Goal: Navigation & Orientation: Understand site structure

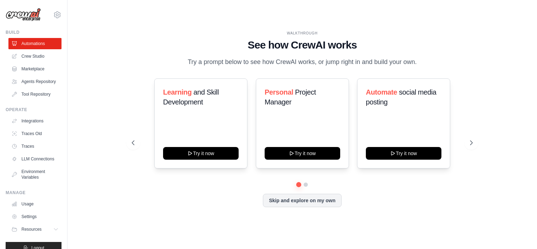
click at [122, 35] on div "WALKTHROUGH See how CrewAI works Try a prompt below to see how CrewAI works, or…" at bounding box center [302, 124] width 447 height 235
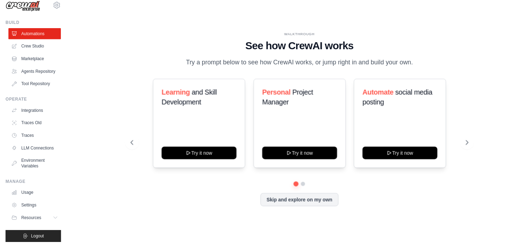
scroll to position [21, 0]
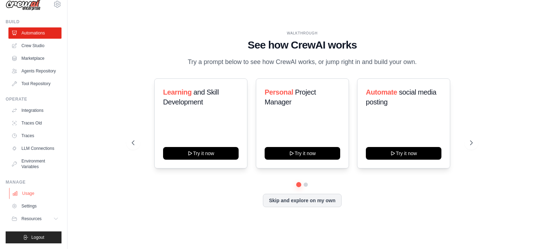
click at [30, 192] on link "Usage" at bounding box center [35, 193] width 53 height 11
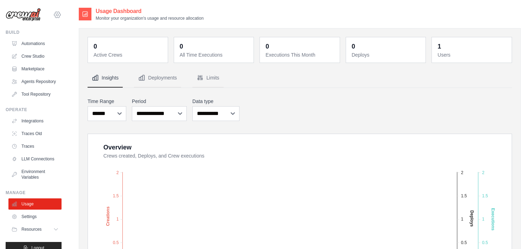
click at [54, 15] on icon at bounding box center [57, 15] width 8 height 8
click at [38, 222] on link "Settings" at bounding box center [35, 216] width 53 height 11
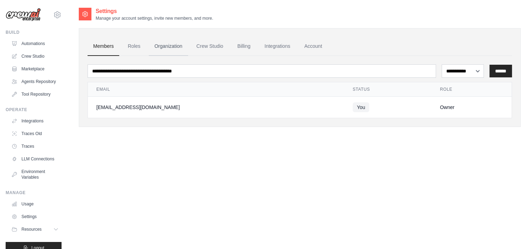
click at [171, 46] on link "Organization" at bounding box center [168, 46] width 39 height 19
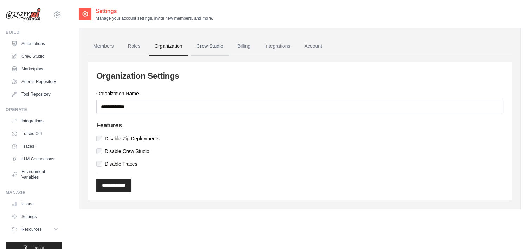
click at [213, 39] on link "Crew Studio" at bounding box center [210, 46] width 38 height 19
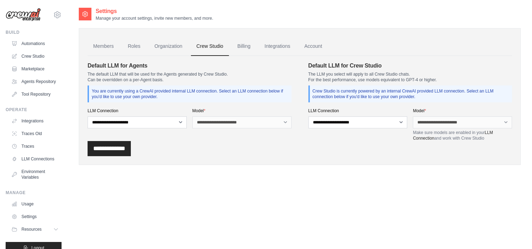
click at [239, 147] on div "**********" at bounding box center [300, 148] width 424 height 15
click at [239, 44] on link "Billing" at bounding box center [244, 46] width 24 height 19
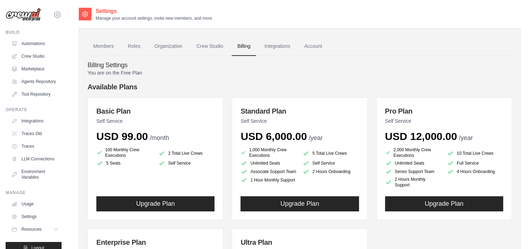
click at [361, 70] on p "You are on the Free Plan" at bounding box center [300, 72] width 424 height 7
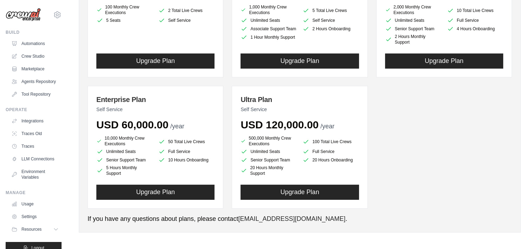
scroll to position [144, 0]
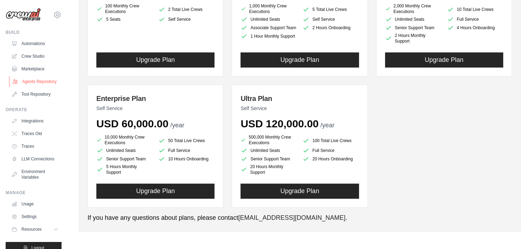
click at [26, 87] on link "Agents Repository" at bounding box center [35, 81] width 53 height 11
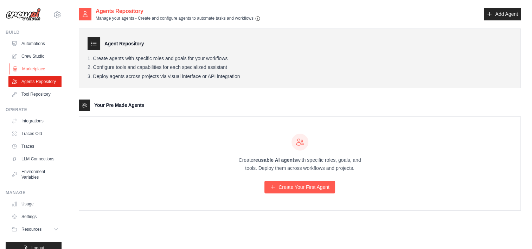
click at [36, 66] on link "Marketplace" at bounding box center [35, 68] width 53 height 11
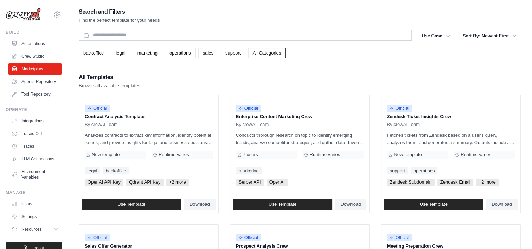
click at [233, 75] on div "All Templates Browse all available templates" at bounding box center [300, 80] width 442 height 17
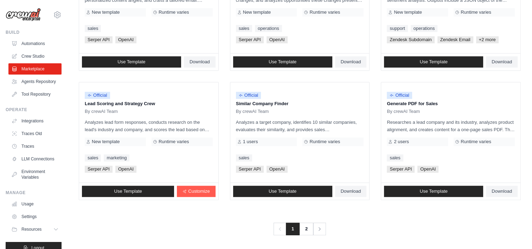
scroll to position [401, 0]
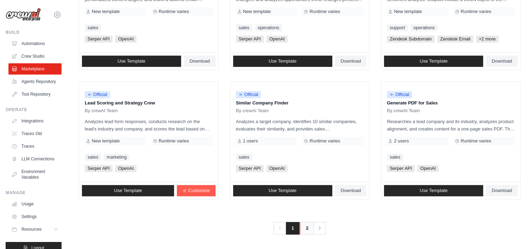
click at [305, 228] on link "2" at bounding box center [307, 228] width 14 height 13
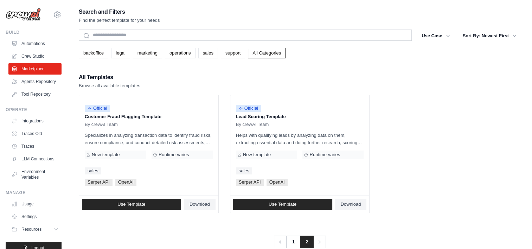
click at [415, 193] on ul "Official Customer Fraud Flagging Template By crewAI Team Specializes in analyzi…" at bounding box center [300, 154] width 442 height 118
click at [232, 72] on div "All Templates Browse all available templates" at bounding box center [300, 80] width 442 height 17
click at [36, 60] on link "Crew Studio" at bounding box center [35, 56] width 53 height 11
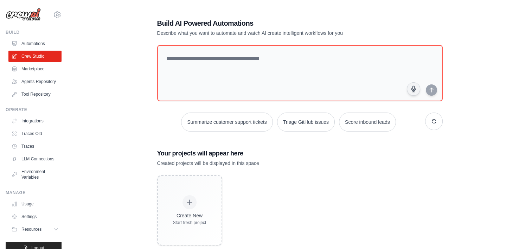
click at [351, 160] on p "Created projects will be displayed in this space" at bounding box center [299, 163] width 285 height 7
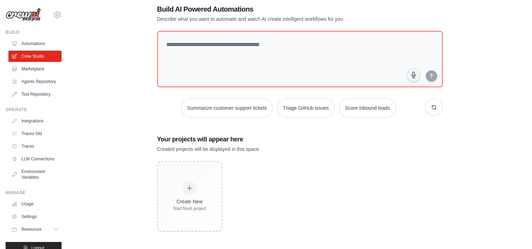
scroll to position [14, 0]
click at [39, 40] on link "Automations" at bounding box center [35, 43] width 53 height 11
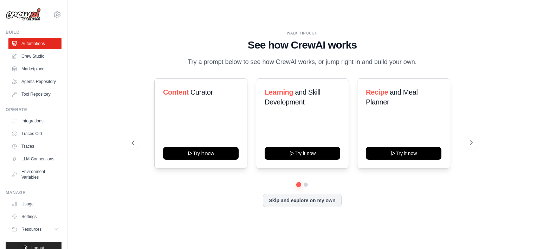
click at [158, 39] on h1 "See how CrewAI works" at bounding box center [302, 45] width 341 height 13
